Goal: Book appointment/travel/reservation

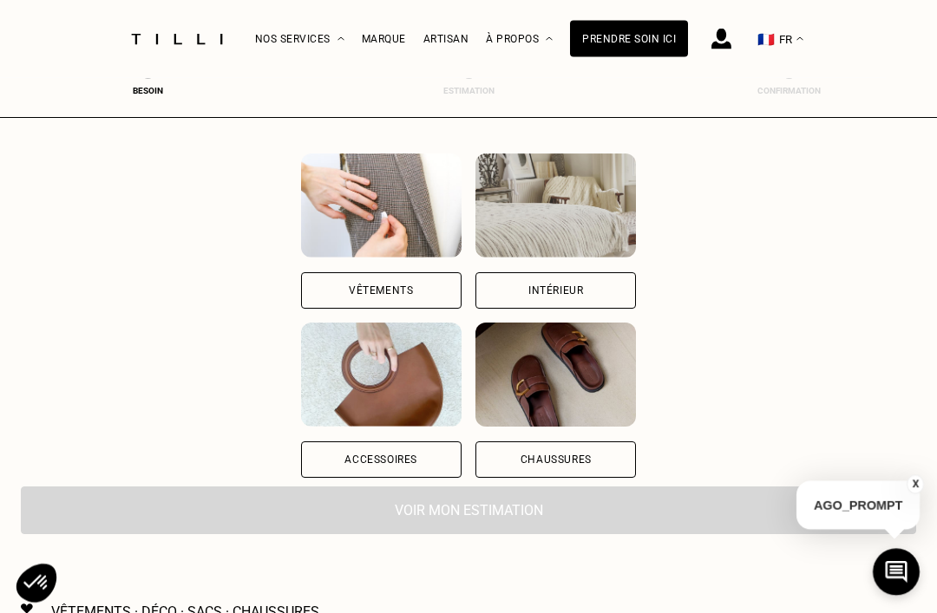
scroll to position [167, 0]
click at [349, 294] on div "Vêtements" at bounding box center [381, 290] width 64 height 10
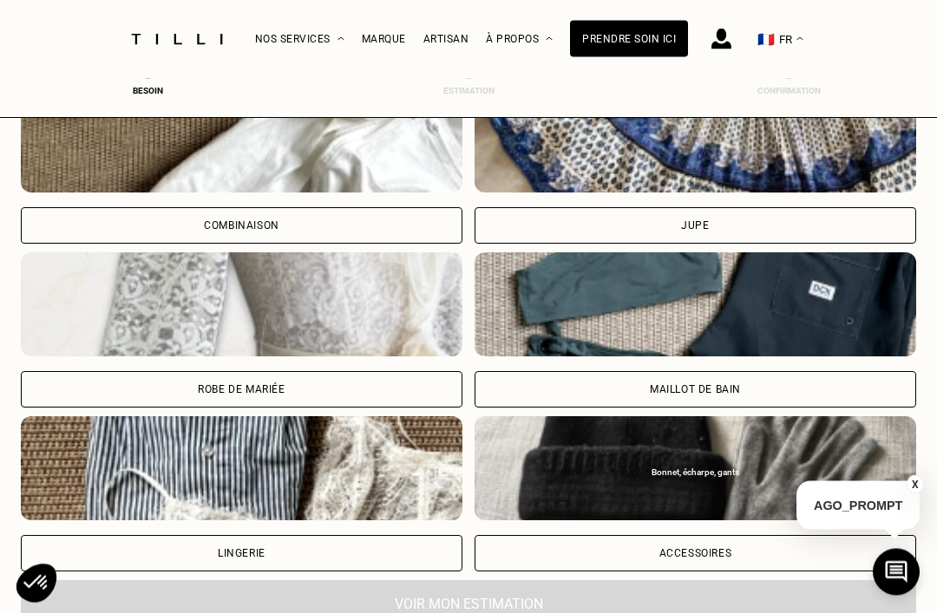
scroll to position [1159, 0]
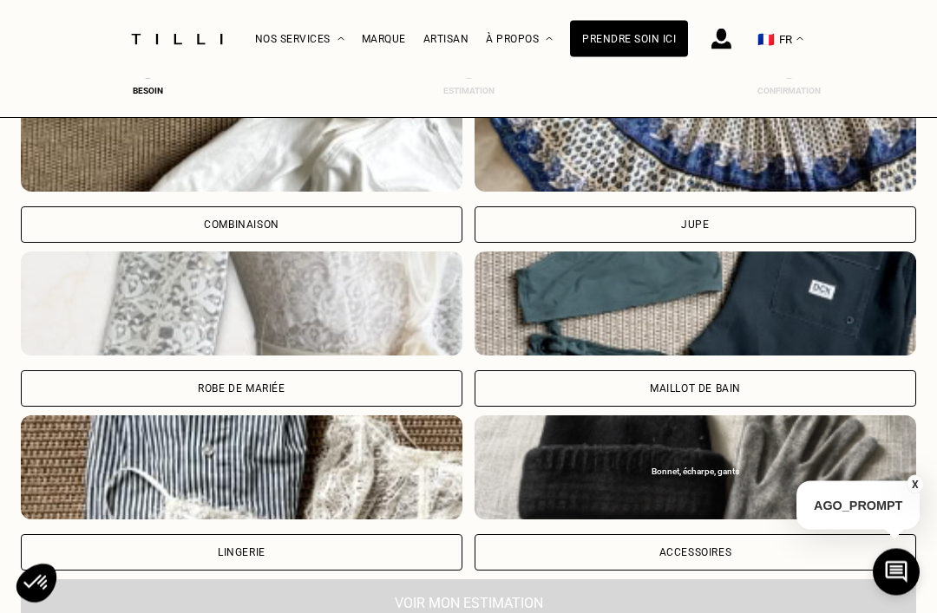
click at [282, 389] on div "Robe de mariée" at bounding box center [241, 389] width 87 height 10
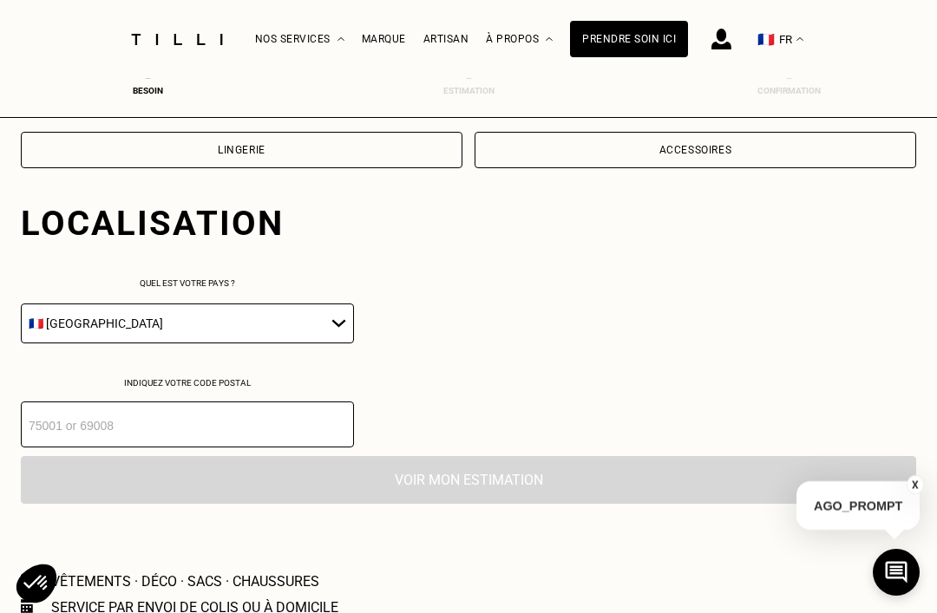
scroll to position [1621, 0]
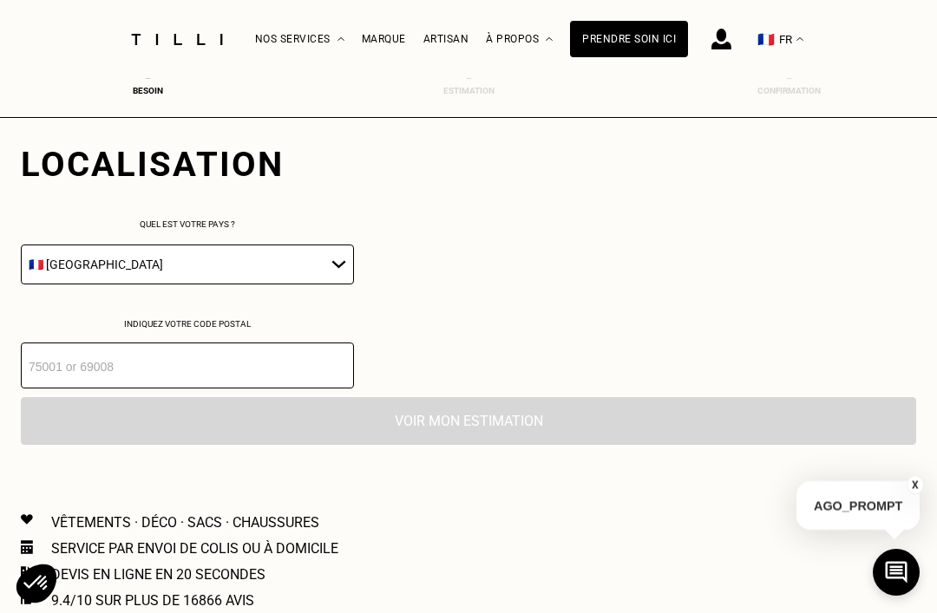
click at [306, 272] on select "🇩🇪 [GEOGRAPHIC_DATA] 🇦🇹 [GEOGRAPHIC_DATA] 🇧🇪 [GEOGRAPHIC_DATA] 🇧🇬 Bulgarie 🇨🇾 C…" at bounding box center [187, 265] width 333 height 40
select select "BE"
click at [268, 385] on input "number" at bounding box center [187, 366] width 333 height 46
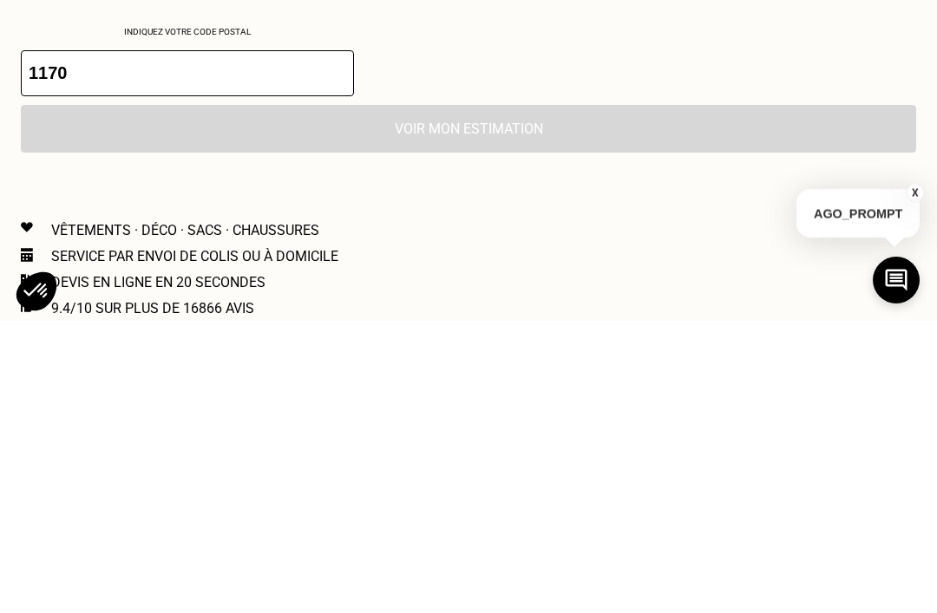
type input "1170"
click at [112, 343] on input "1170" at bounding box center [187, 366] width 333 height 46
click at [289, 343] on input "1170" at bounding box center [187, 366] width 333 height 46
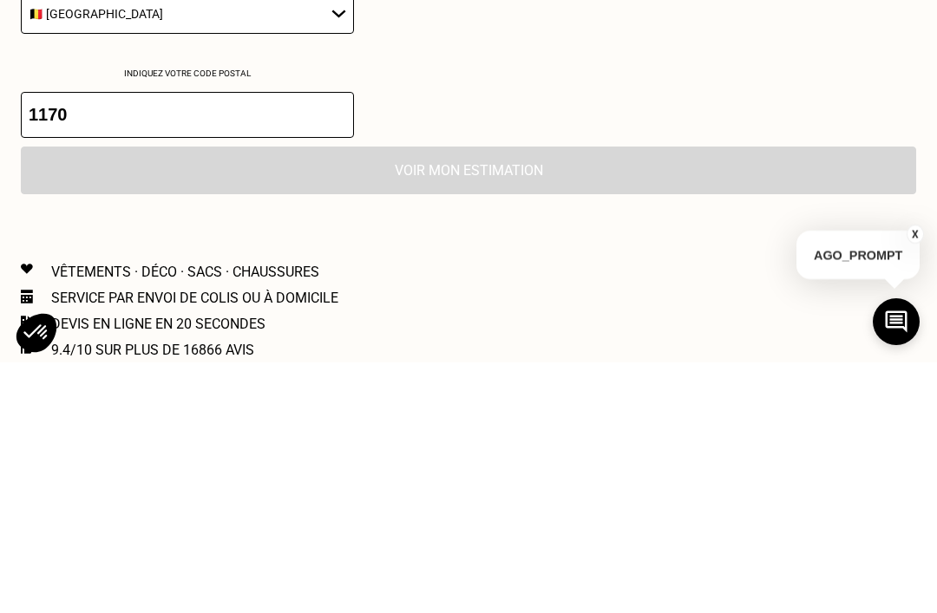
click at [538, 397] on div "Voir mon estimation" at bounding box center [468, 421] width 895 height 48
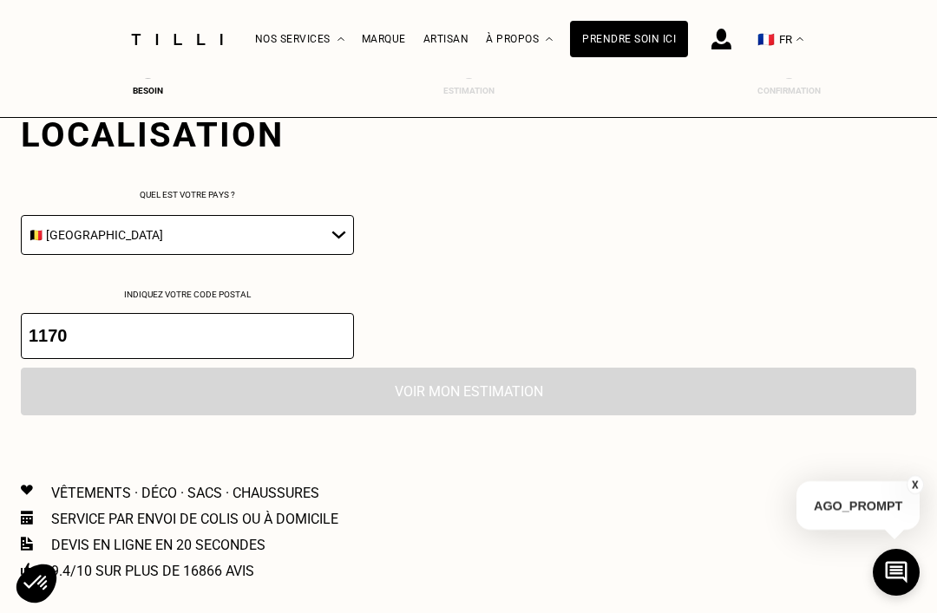
scroll to position [1640, 0]
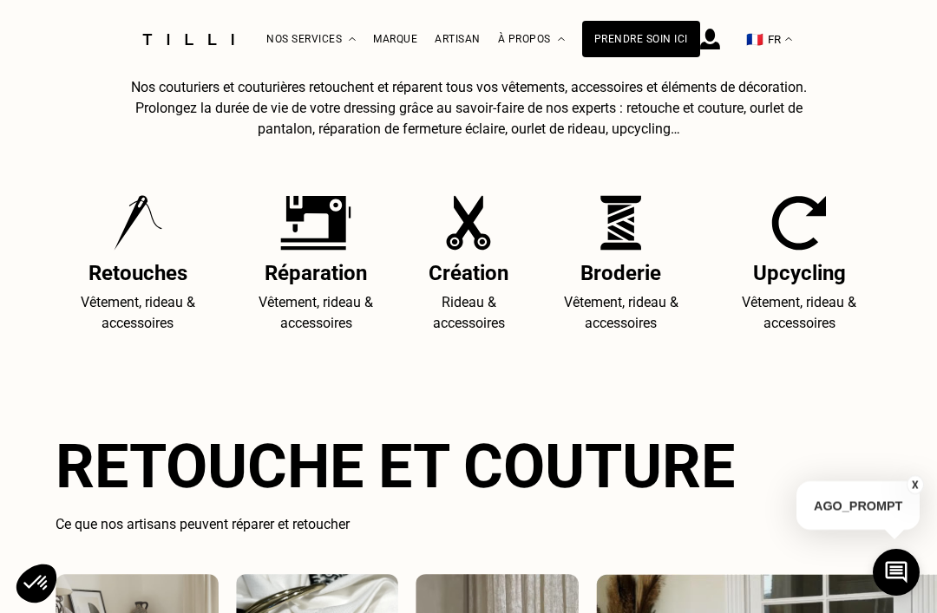
scroll to position [1845, 0]
